Goal: Check status: Check status

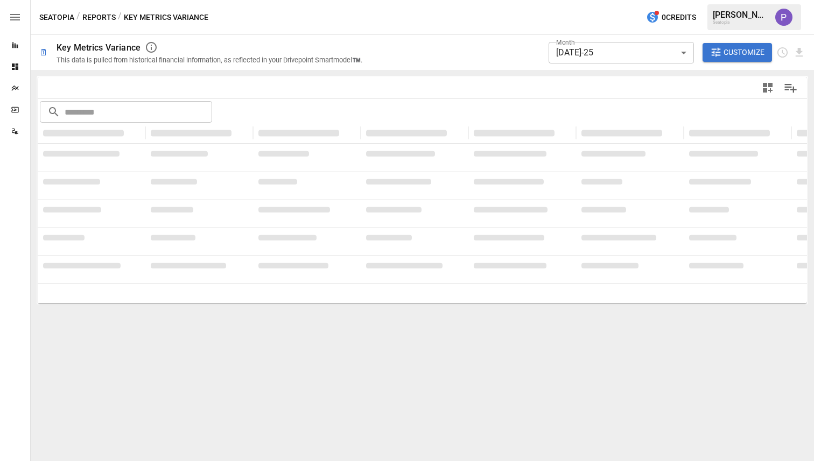
type input "******"
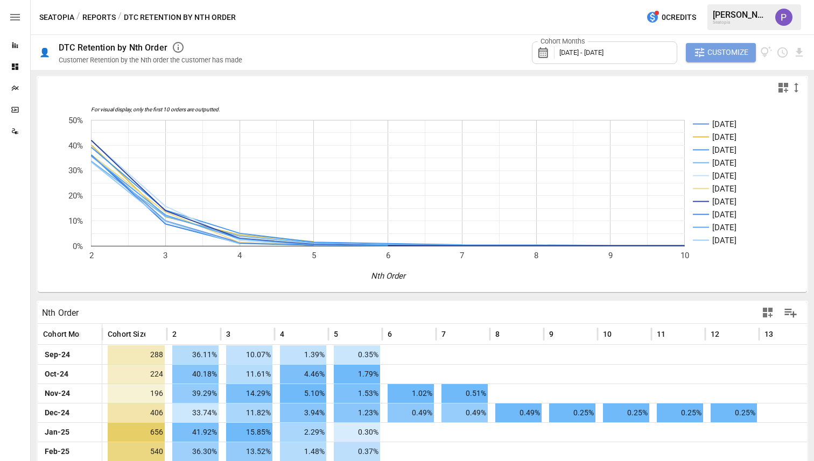
click at [716, 46] on span "Customize" at bounding box center [727, 52] width 41 height 13
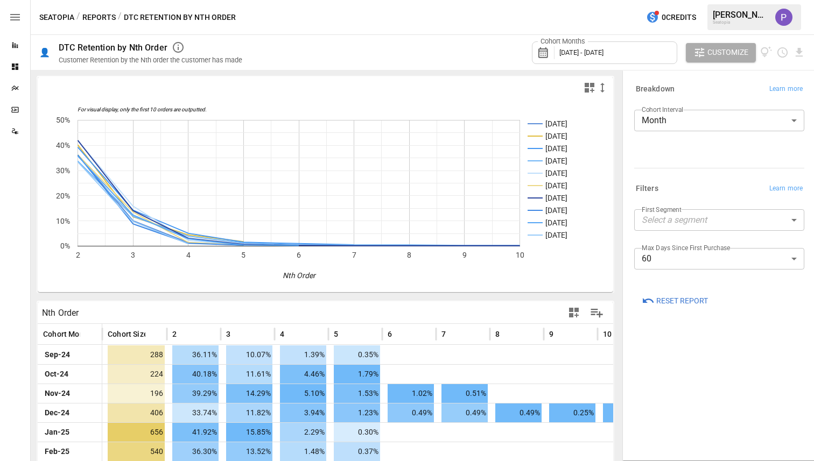
click at [713, 0] on body "Reports Dashboards Plans SmartModel ™ Data Sources Seatopia / Reports / DTC Ret…" at bounding box center [407, 0] width 814 height 0
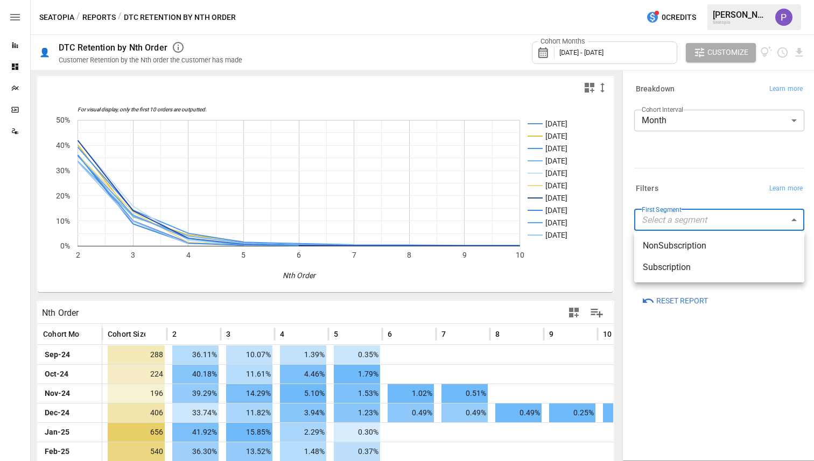
click at [713, 229] on div at bounding box center [407, 230] width 814 height 461
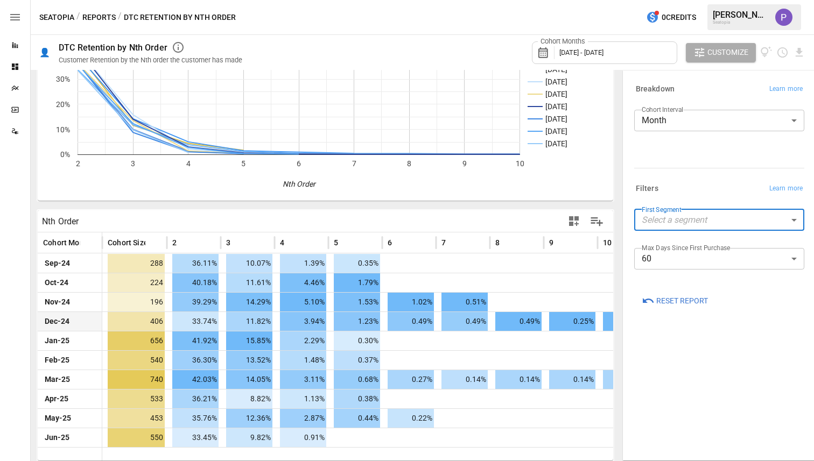
scroll to position [93, 0]
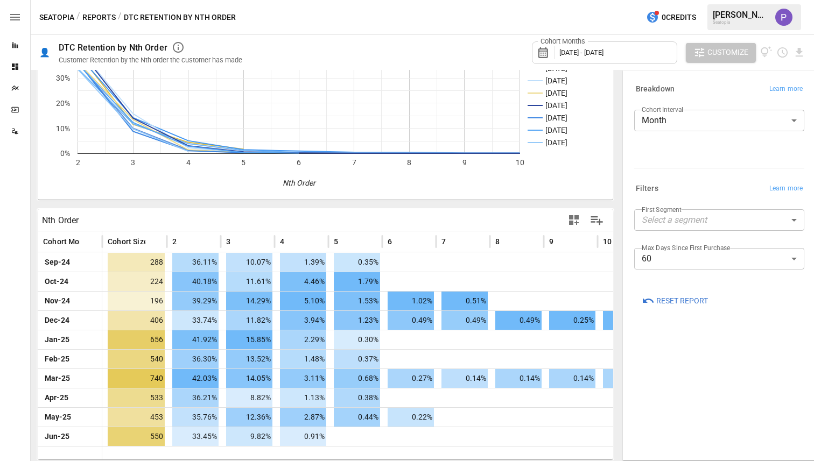
click at [741, 52] on span "Customize" at bounding box center [727, 52] width 41 height 13
